Goal: Check status: Check status

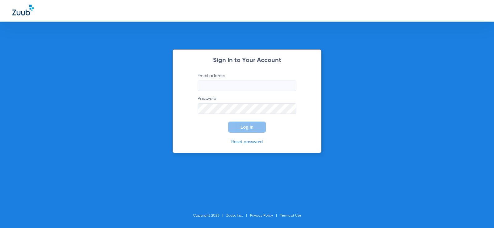
type input "[EMAIL_ADDRESS][DOMAIN_NAME]"
click at [246, 130] on button "Log In" at bounding box center [247, 127] width 38 height 11
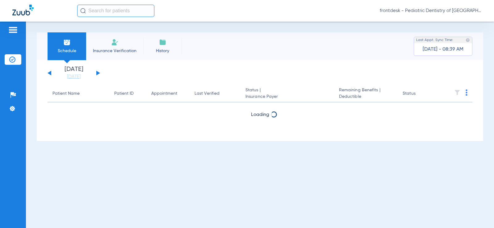
click at [60, 71] on li "[DATE] [DATE]" at bounding box center [73, 73] width 37 height 14
click at [70, 75] on link "[DATE]" at bounding box center [73, 77] width 37 height 6
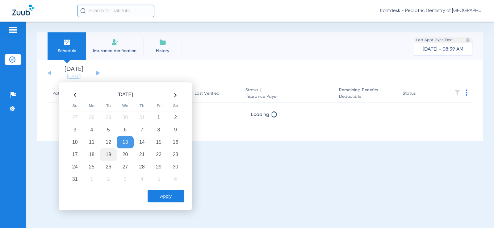
click at [109, 150] on td "19" at bounding box center [108, 155] width 17 height 12
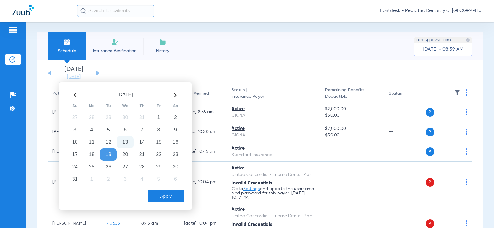
click at [160, 194] on button "Apply" at bounding box center [166, 196] width 36 height 12
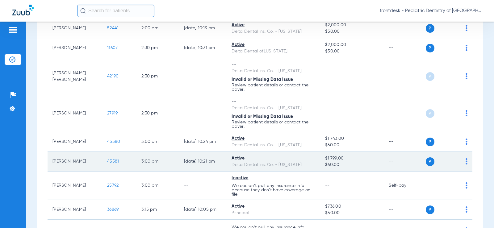
scroll to position [834, 0]
